Goal: Task Accomplishment & Management: Use online tool/utility

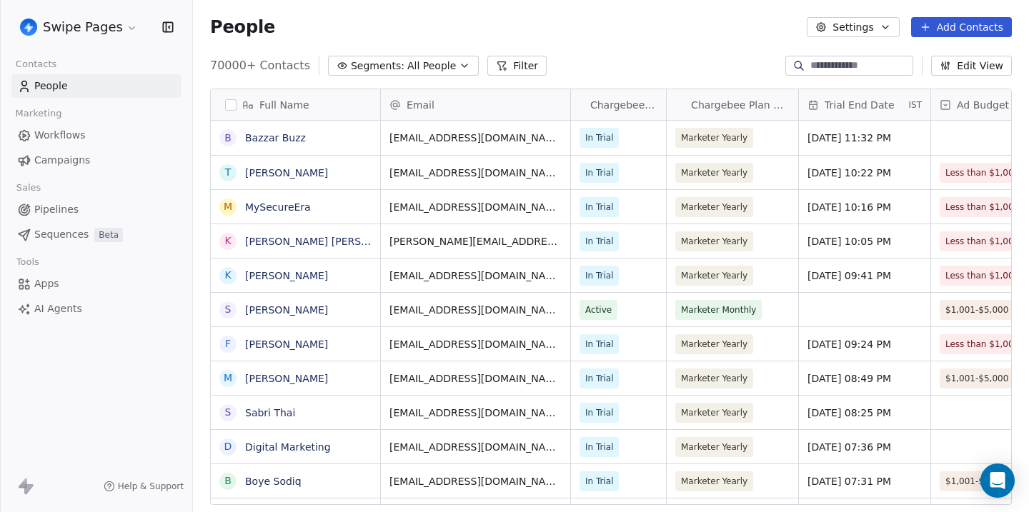
scroll to position [451, 836]
click at [79, 134] on span "Workflows" at bounding box center [59, 135] width 51 height 15
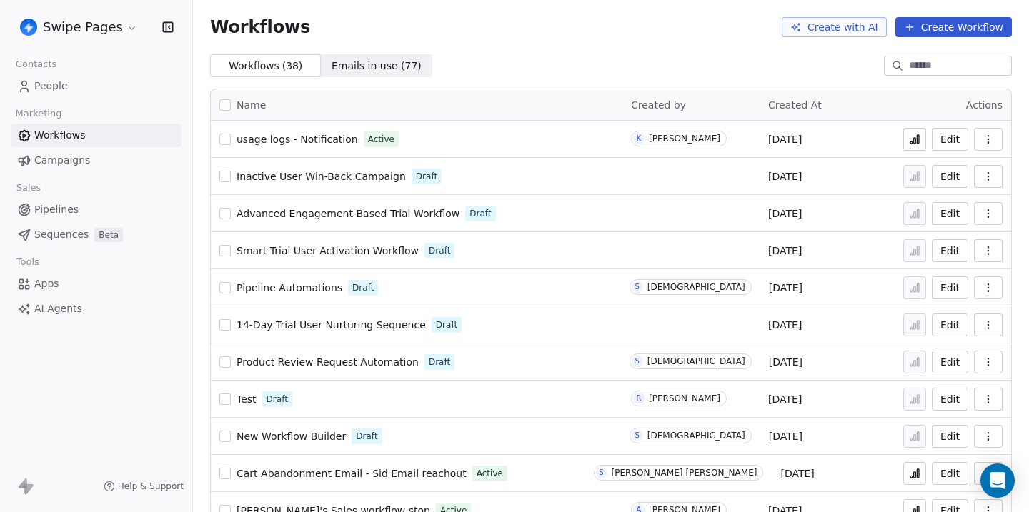
click at [314, 136] on span "usage logs - Notification" at bounding box center [296, 139] width 121 height 11
click at [332, 141] on span "usage logs - Notification" at bounding box center [296, 139] width 121 height 11
click at [548, 39] on div "Workflows Create with AI Create Workflow" at bounding box center [611, 27] width 836 height 54
